Goal: Transaction & Acquisition: Purchase product/service

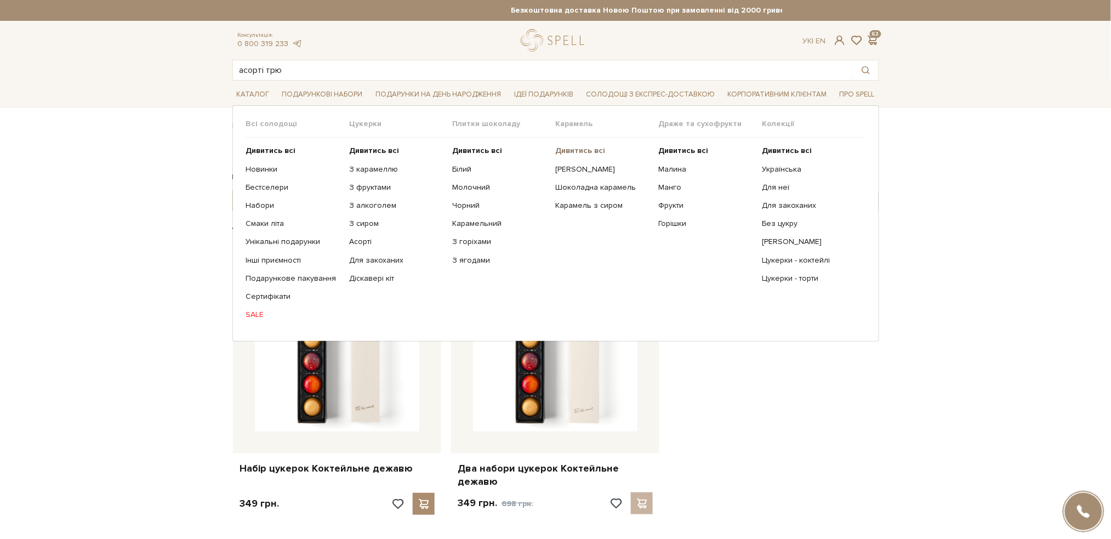
click at [566, 149] on b "Дивитись всі" at bounding box center [580, 150] width 50 height 9
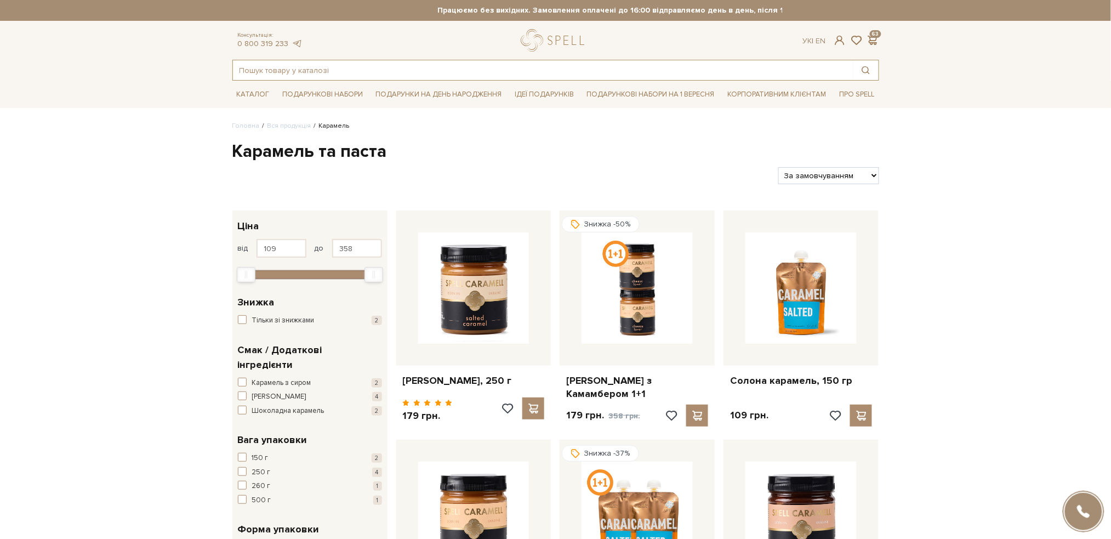
click at [330, 73] on input "text" at bounding box center [543, 70] width 621 height 20
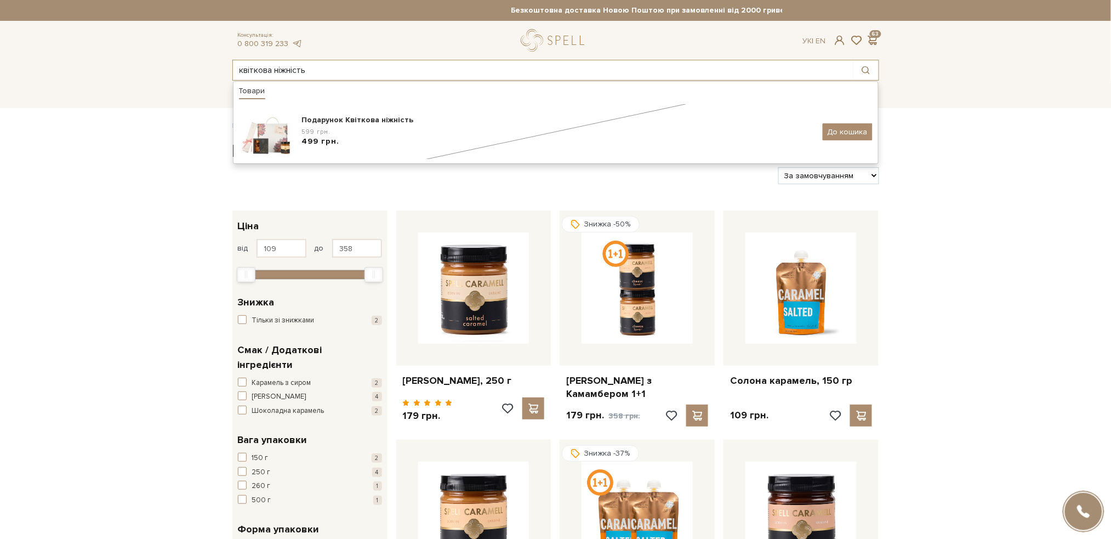
type input "квіткова ніжність"
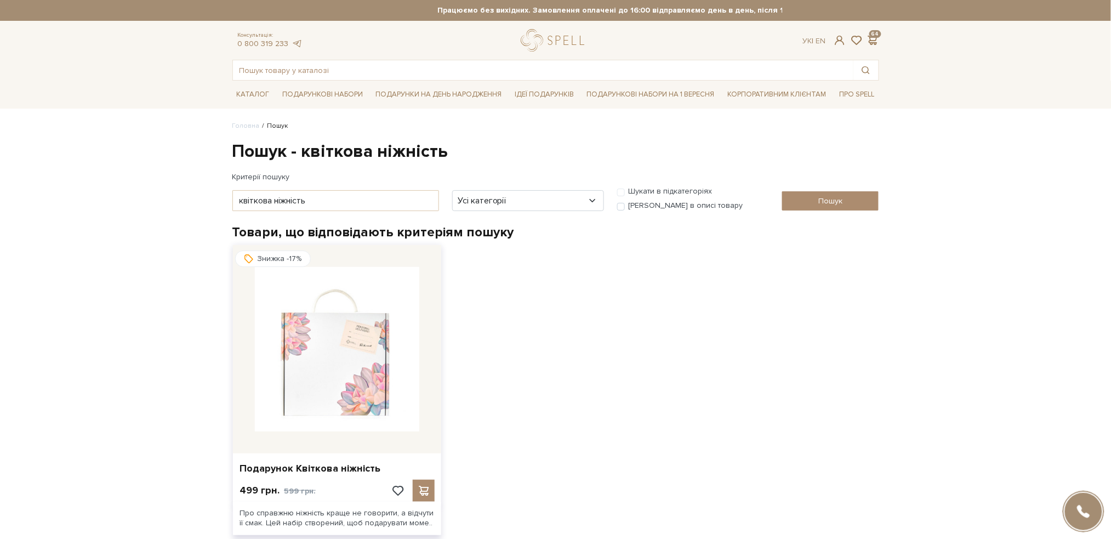
click at [319, 364] on img at bounding box center [337, 349] width 164 height 164
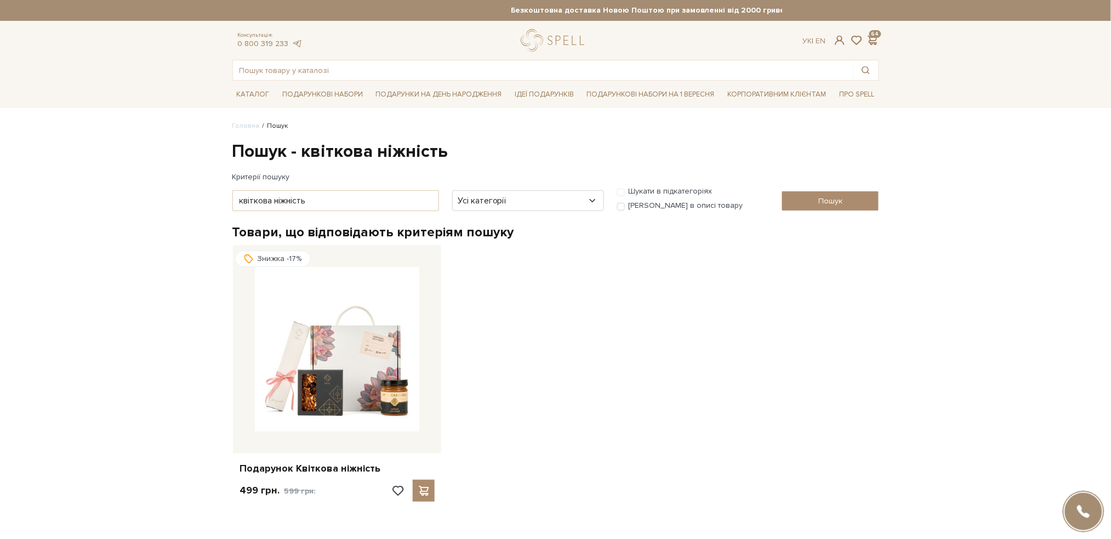
click at [55, 258] on body "Подарункові набори SALE Корпоративним клієнтам Доставка і оплата Консультація: …" at bounding box center [555, 331] width 1111 height 662
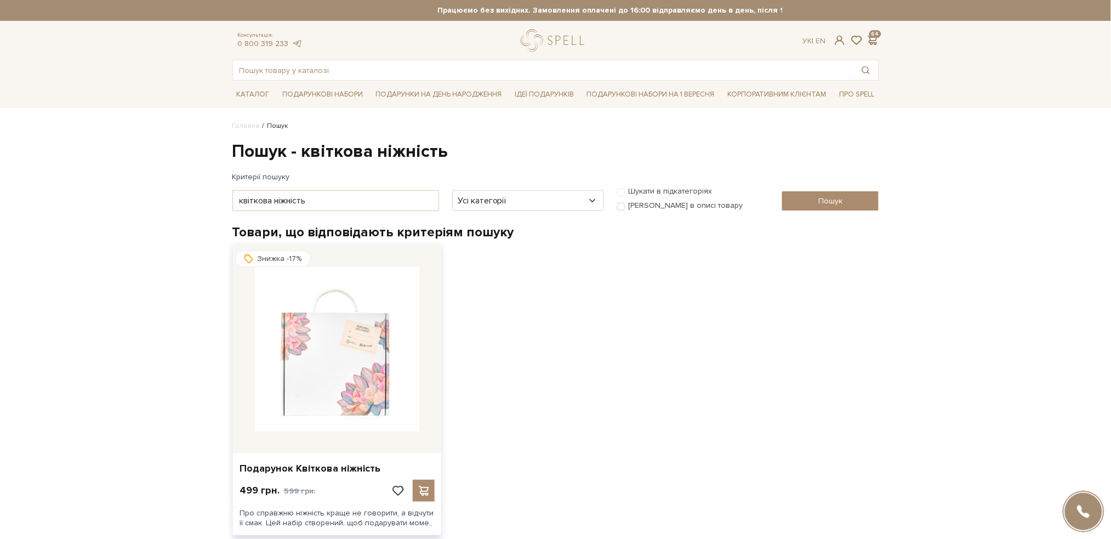
click at [340, 343] on img at bounding box center [337, 349] width 164 height 164
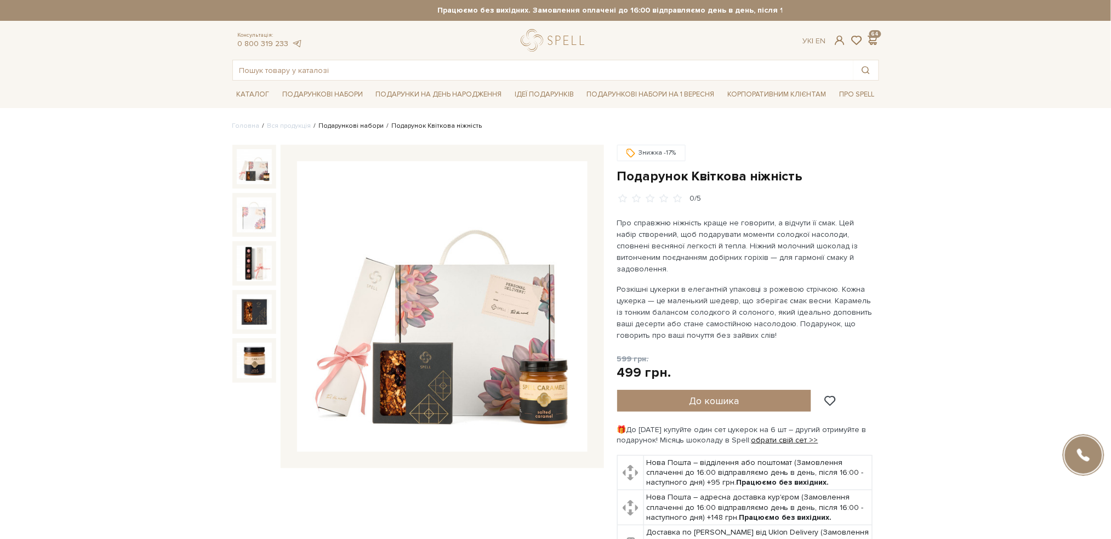
click at [351, 123] on link "Подарункові набори" at bounding box center [351, 126] width 65 height 8
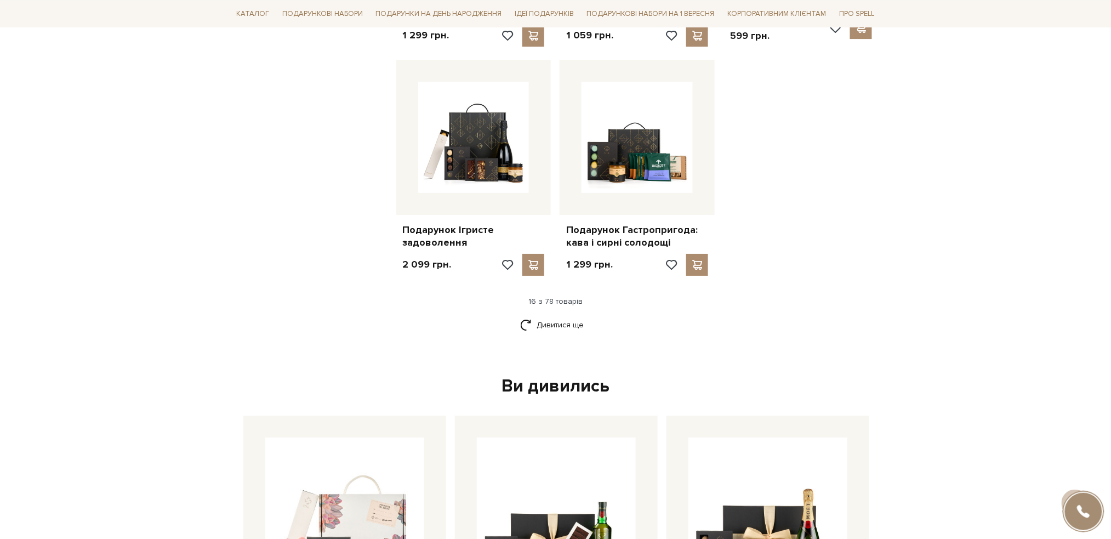
scroll to position [1462, 0]
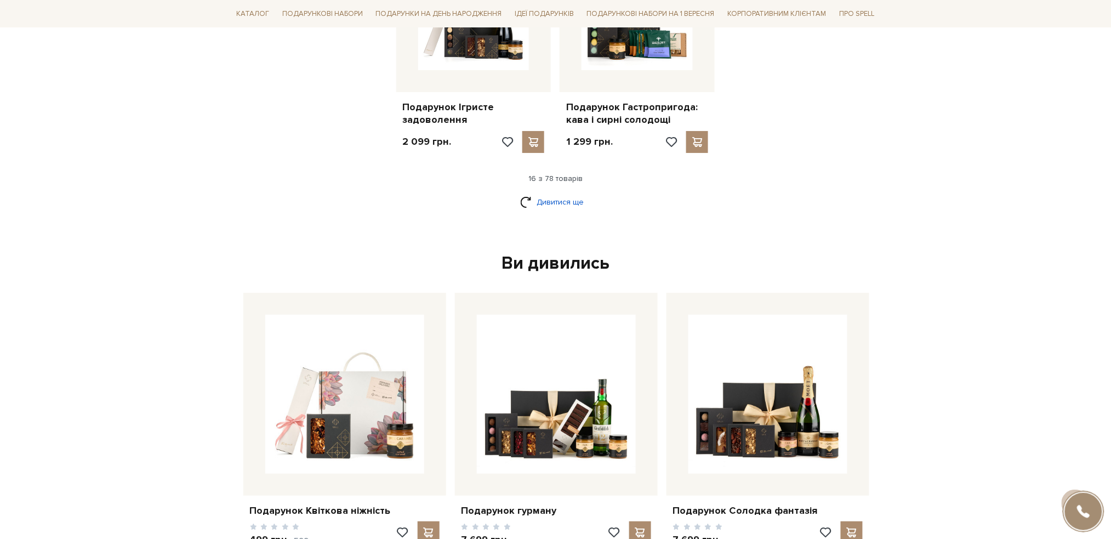
click at [544, 196] on link "Дивитися ще" at bounding box center [555, 201] width 71 height 19
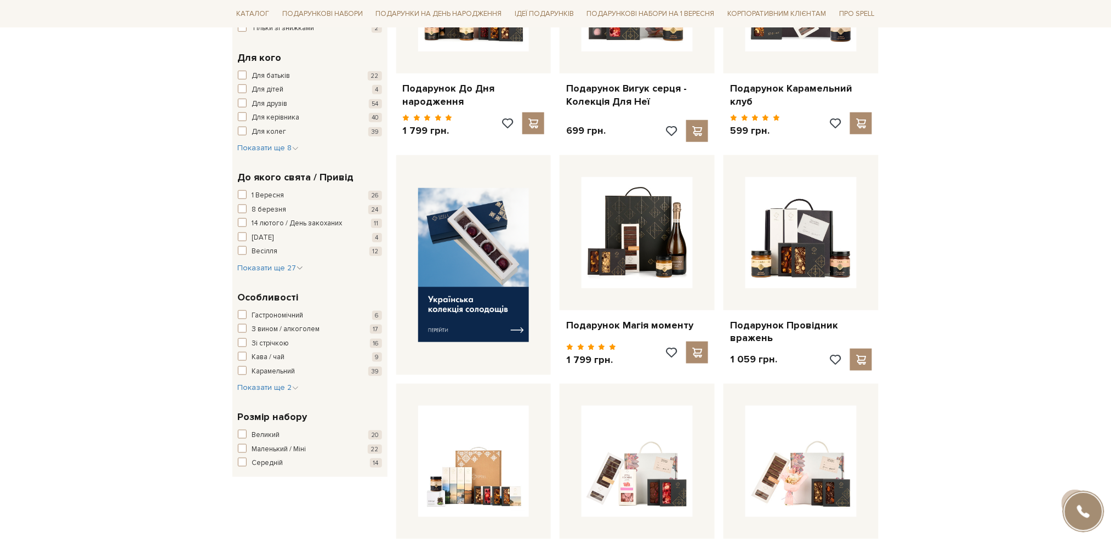
scroll to position [0, 0]
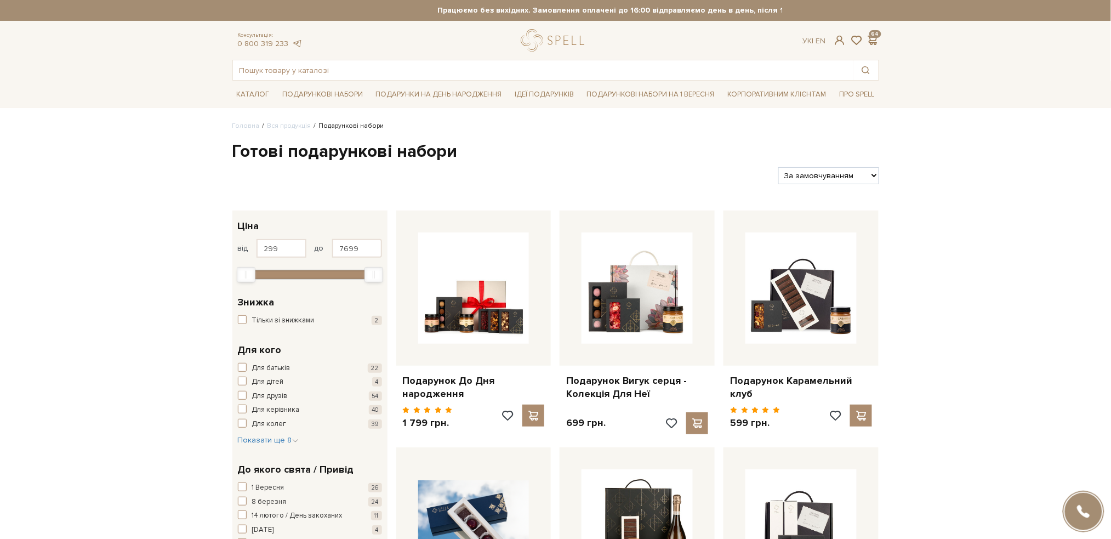
click at [868, 168] on select "За замовчуванням За Ціною (зростання) За Ціною (зменшення) Новинки За популярні…" at bounding box center [829, 175] width 100 height 17
select select "https://spellchocolate.com/our-productions/podarunkovi-box/?sort=p.price&order=…"
click at [779, 167] on select "За замовчуванням За Ціною (зростання) За Ціною (зменшення) Новинки За популярні…" at bounding box center [829, 175] width 100 height 17
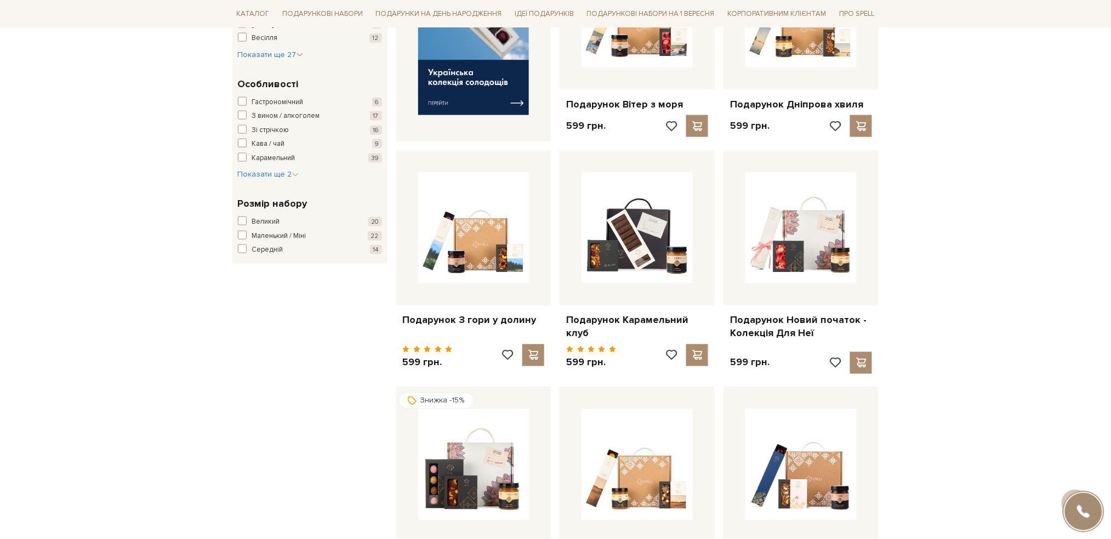
scroll to position [512, 0]
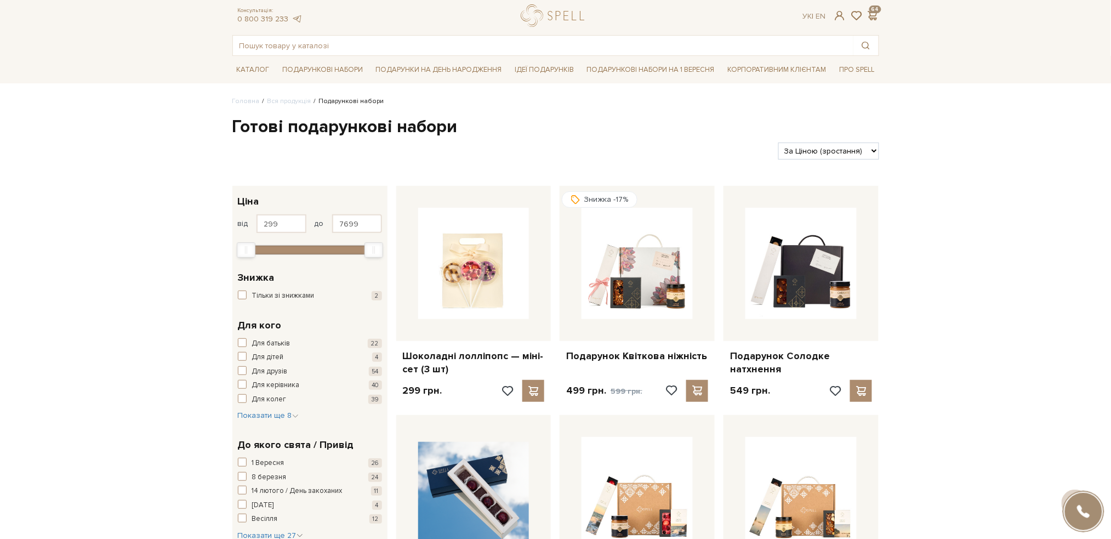
scroll to position [0, 0]
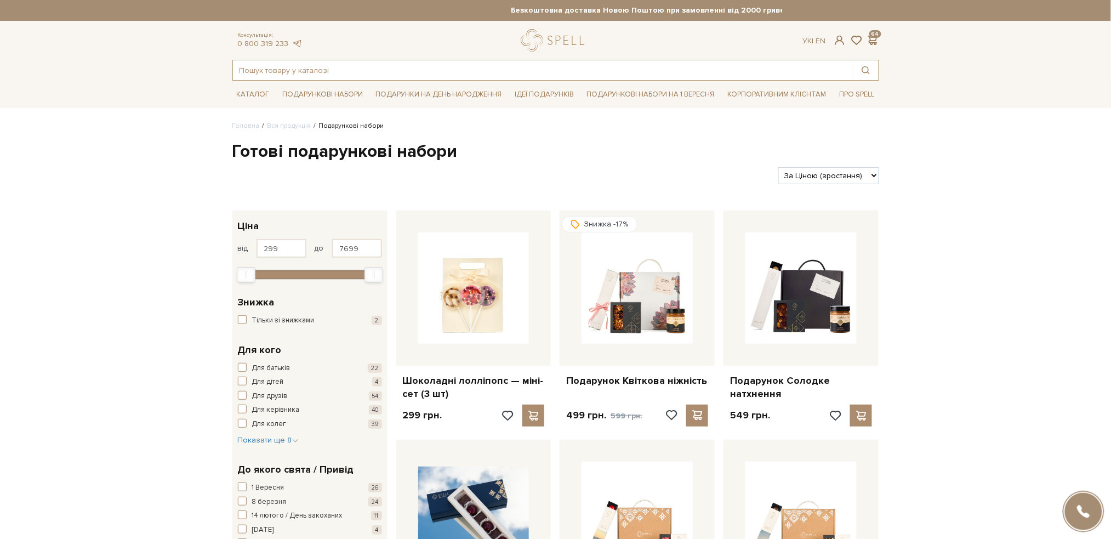
click at [367, 69] on input "text" at bounding box center [543, 70] width 621 height 20
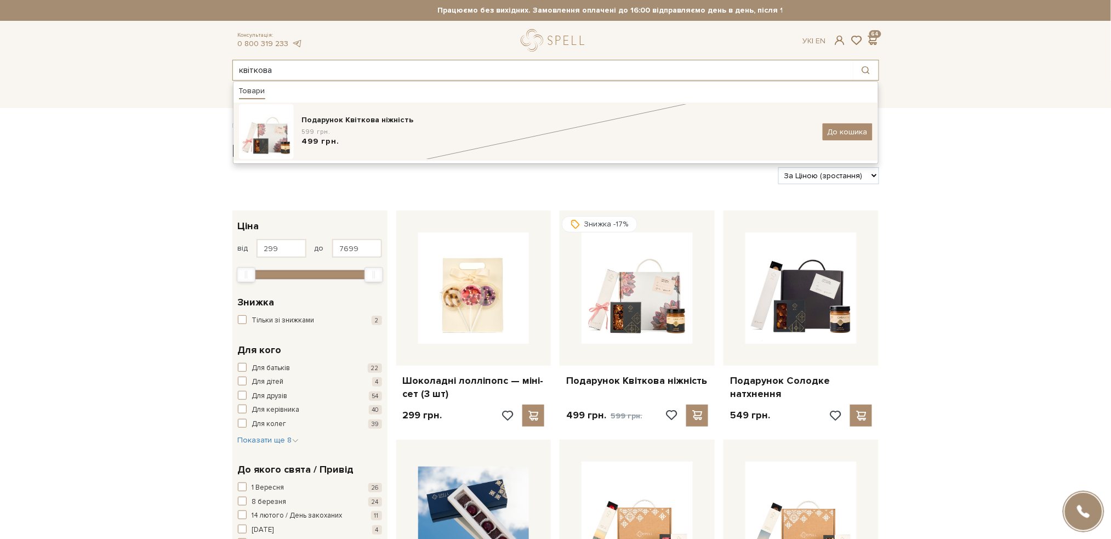
type input "квіткова"
click at [249, 133] on img at bounding box center [266, 131] width 55 height 55
